Goal: Navigation & Orientation: Find specific page/section

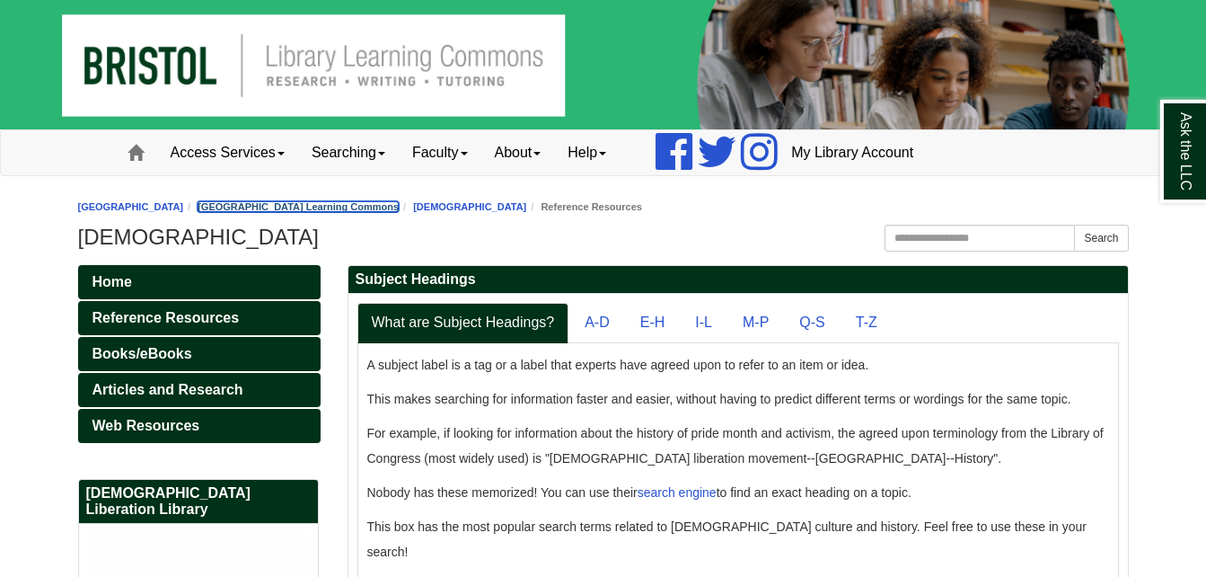
click at [391, 207] on link "[GEOGRAPHIC_DATA] Learning Commons" at bounding box center [298, 206] width 201 height 11
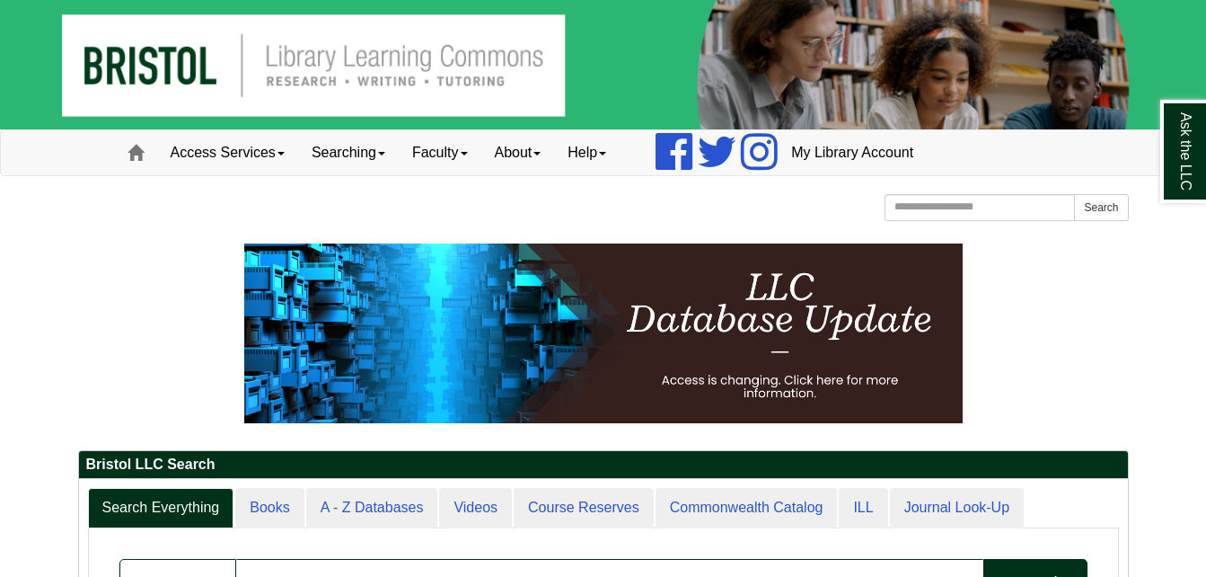
click at [124, 297] on p at bounding box center [603, 333] width 1051 height 180
drag, startPoint x: 482, startPoint y: 8, endPoint x: 4, endPoint y: 203, distance: 516.9
